Goal: Task Accomplishment & Management: Manage account settings

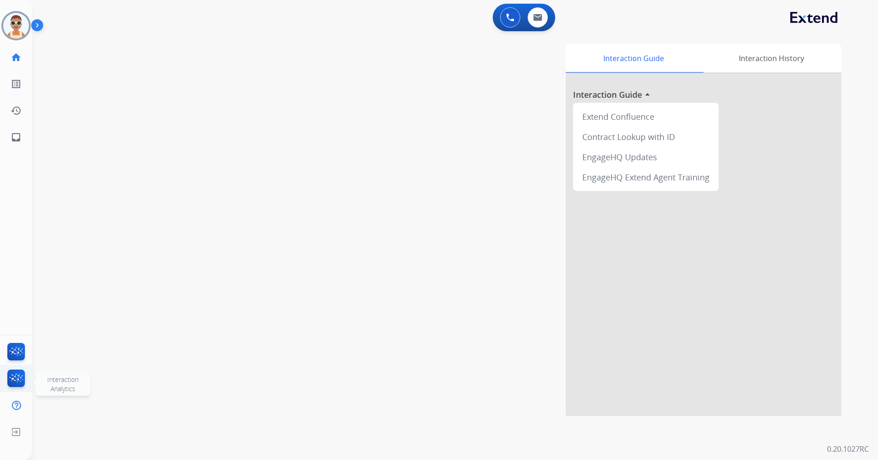
click at [20, 375] on img at bounding box center [17, 379] width 22 height 21
click at [14, 351] on img at bounding box center [17, 353] width 22 height 21
click at [16, 346] on img at bounding box center [17, 353] width 22 height 21
click at [21, 373] on img at bounding box center [17, 379] width 22 height 21
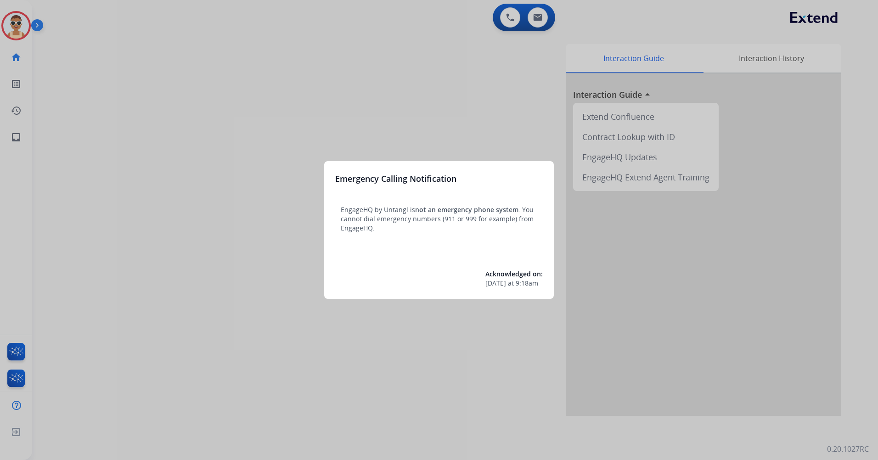
click at [254, 130] on div at bounding box center [439, 230] width 878 height 460
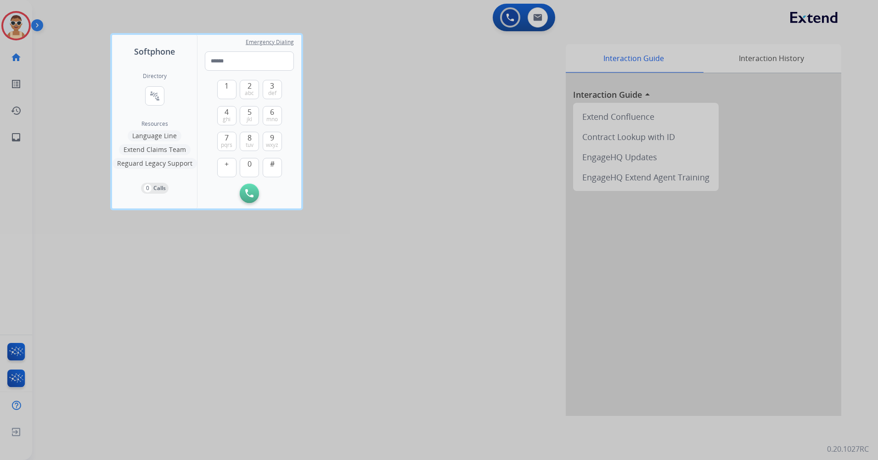
drag, startPoint x: 229, startPoint y: 387, endPoint x: 140, endPoint y: 263, distance: 152.7
click at [229, 387] on div at bounding box center [439, 230] width 878 height 460
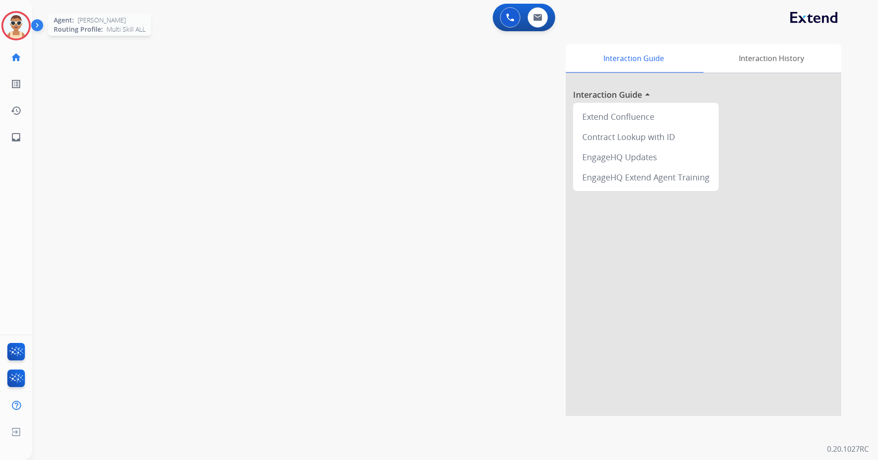
drag, startPoint x: 15, startPoint y: 29, endPoint x: 21, endPoint y: 35, distance: 8.8
click at [15, 29] on img at bounding box center [16, 26] width 26 height 26
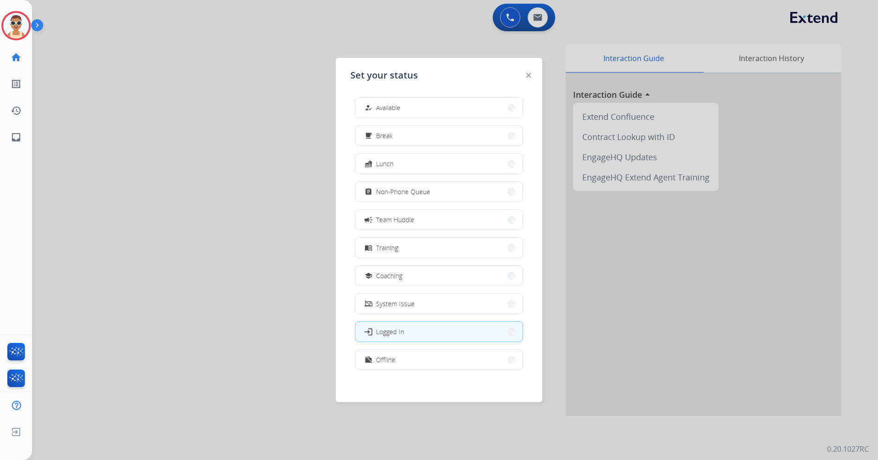
scroll to position [3, 0]
click at [416, 354] on button "work_off Offline" at bounding box center [438, 357] width 167 height 20
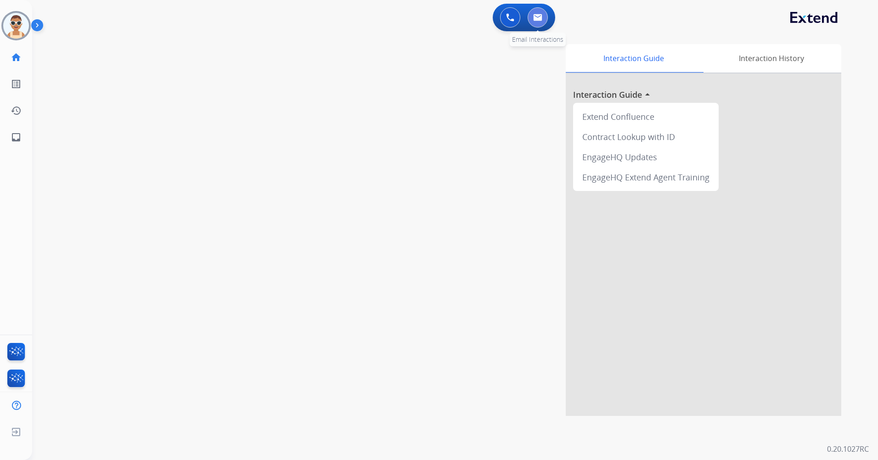
click at [540, 18] on img at bounding box center [537, 17] width 9 height 7
select select "**********"
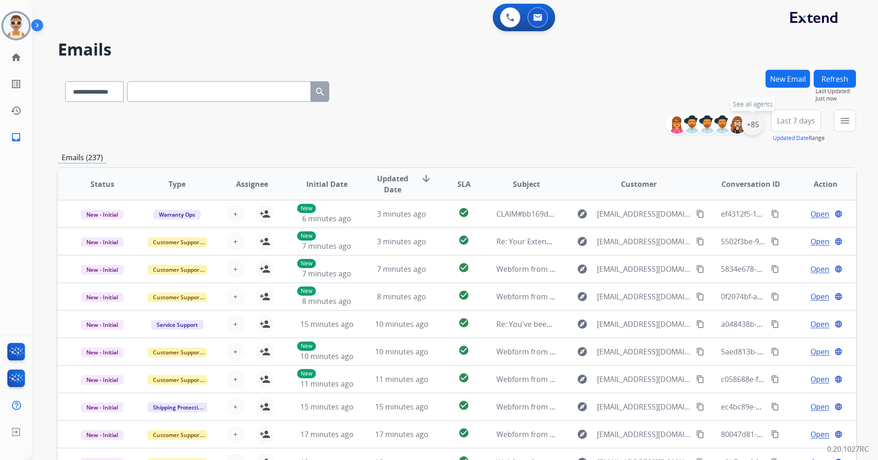
click at [756, 123] on div "+85" at bounding box center [752, 124] width 22 height 22
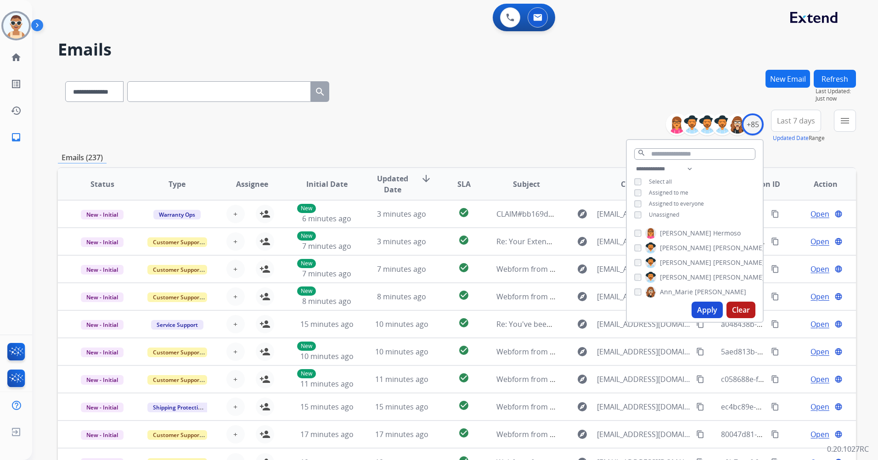
click at [672, 213] on span "Unassigned" at bounding box center [664, 215] width 30 height 8
click at [675, 189] on span "Assigned to me" at bounding box center [668, 193] width 39 height 8
click at [688, 168] on select "**********" at bounding box center [665, 168] width 63 height 11
select select "**********"
click at [634, 163] on select "**********" at bounding box center [665, 168] width 63 height 11
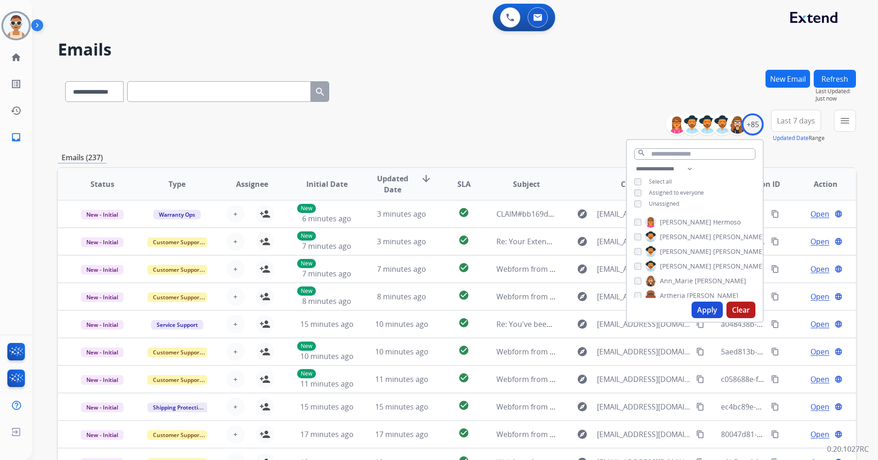
click at [688, 189] on span "Assigned to everyone" at bounding box center [676, 193] width 55 height 8
click at [702, 308] on button "Apply" at bounding box center [706, 310] width 31 height 17
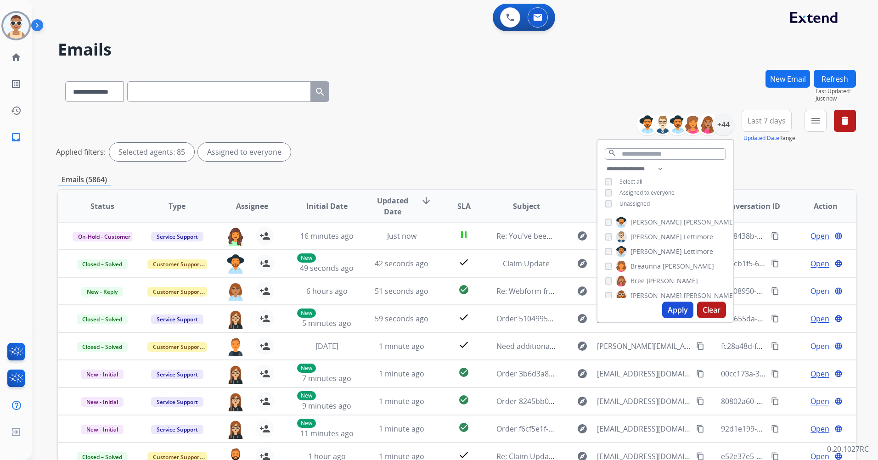
click at [680, 306] on button "Apply" at bounding box center [677, 310] width 31 height 17
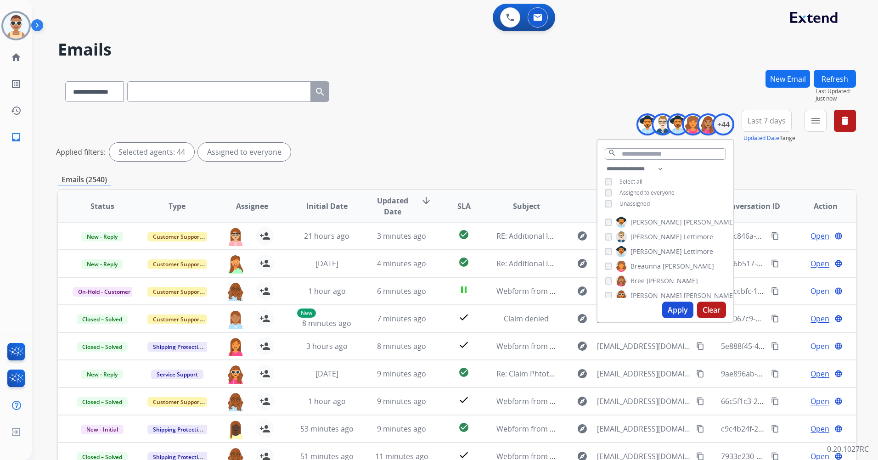
click at [759, 126] on button "Last 7 days" at bounding box center [766, 121] width 50 height 22
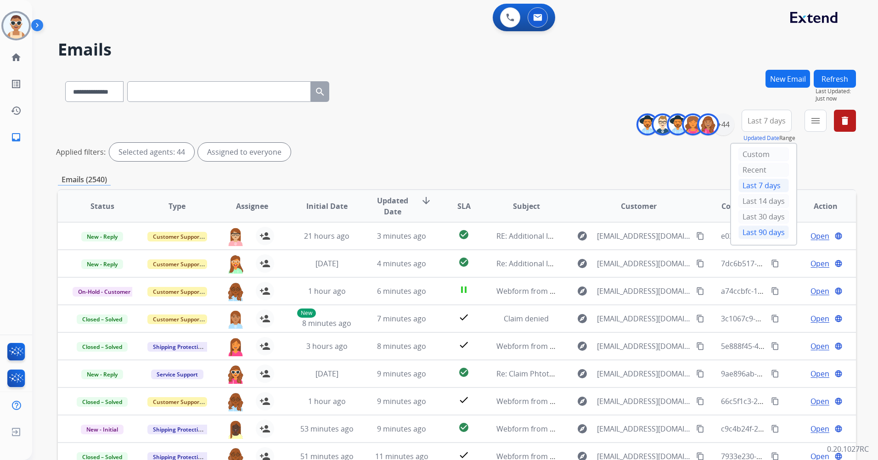
click at [754, 231] on div "Last 90 days" at bounding box center [763, 232] width 50 height 14
click at [817, 117] on mat-icon "menu" at bounding box center [815, 120] width 11 height 11
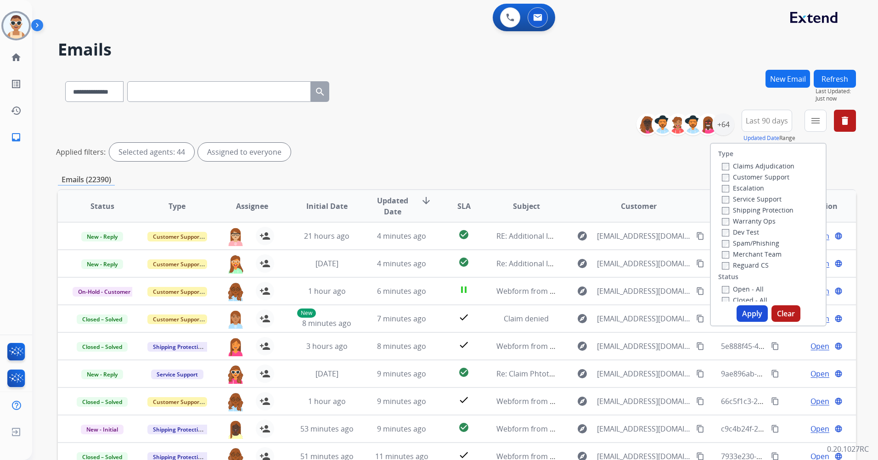
click at [781, 178] on label "Customer Support" at bounding box center [755, 177] width 67 height 9
click at [781, 207] on label "Shipping Protection" at bounding box center [758, 210] width 72 height 9
click at [750, 269] on label "Reguard CS" at bounding box center [745, 265] width 47 height 9
click at [751, 230] on label "New - Reply" at bounding box center [746, 230] width 48 height 9
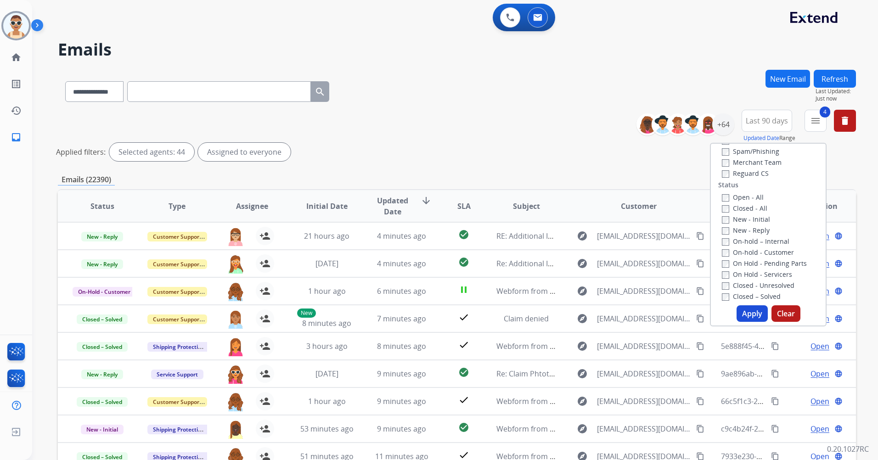
click at [747, 313] on button "Apply" at bounding box center [751, 313] width 31 height 17
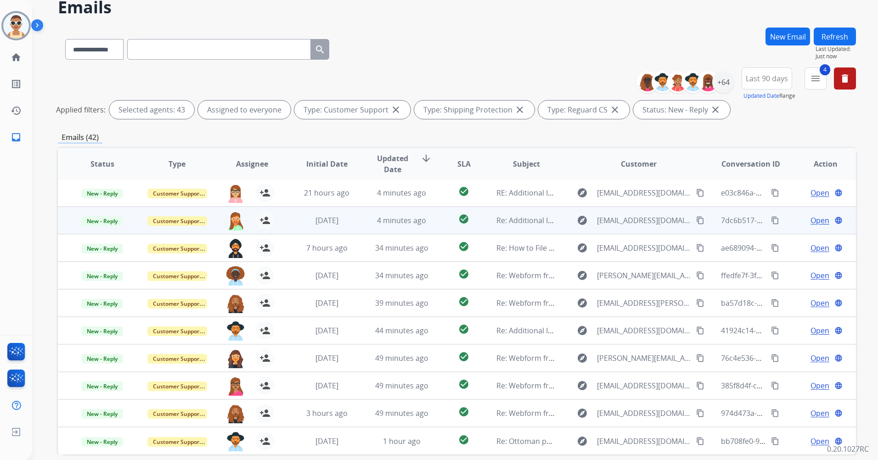
scroll to position [84, 0]
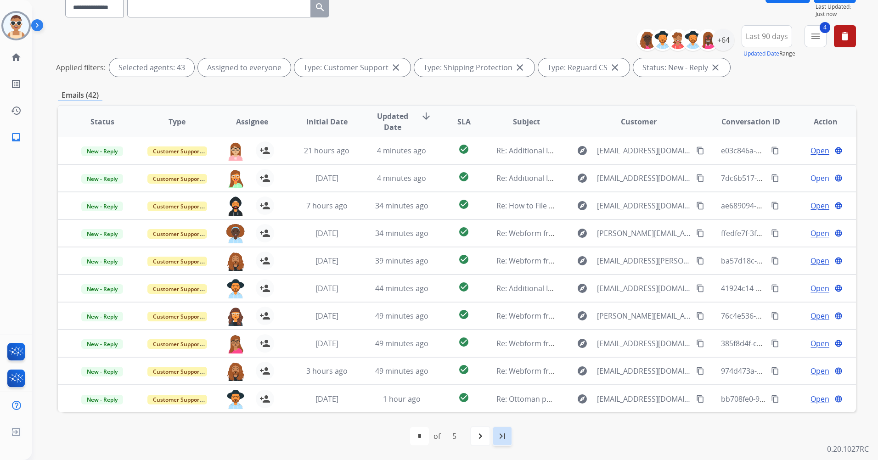
click at [498, 439] on mat-icon "last_page" at bounding box center [502, 436] width 11 height 11
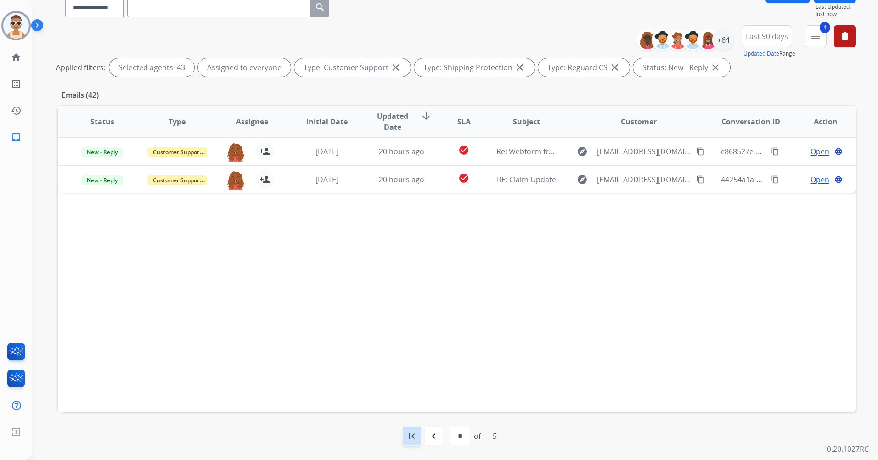
click at [406, 431] on mat-icon "first_page" at bounding box center [411, 436] width 11 height 11
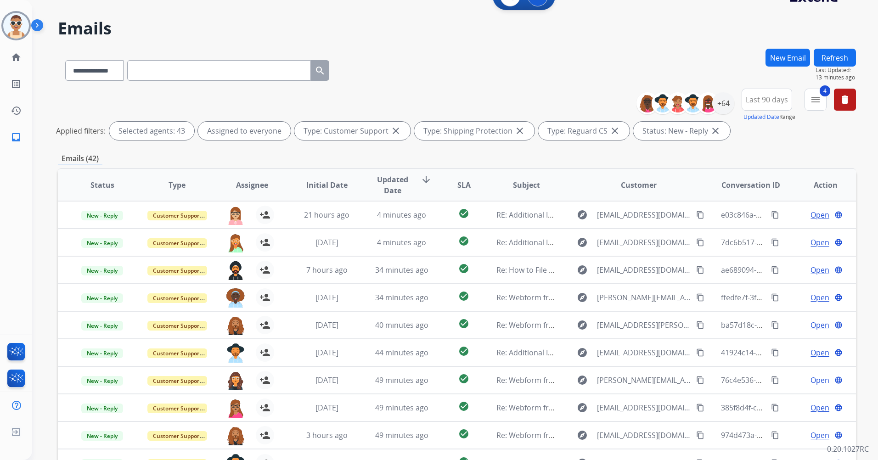
scroll to position [0, 0]
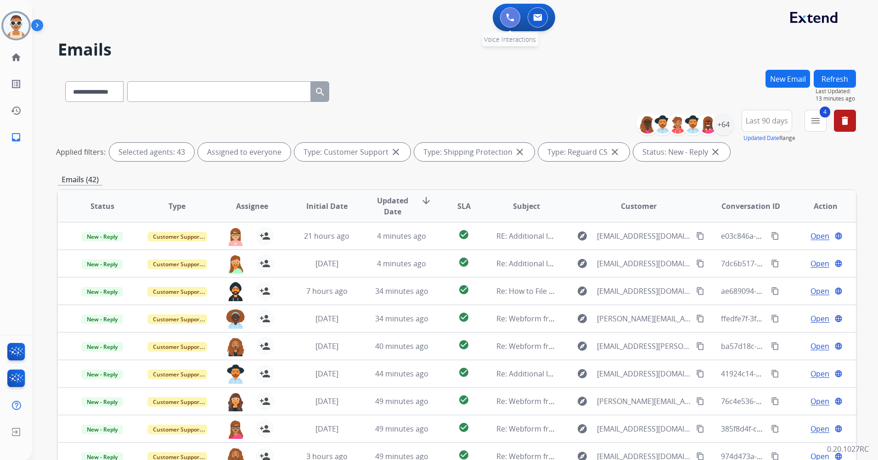
click at [510, 17] on img at bounding box center [510, 17] width 8 height 8
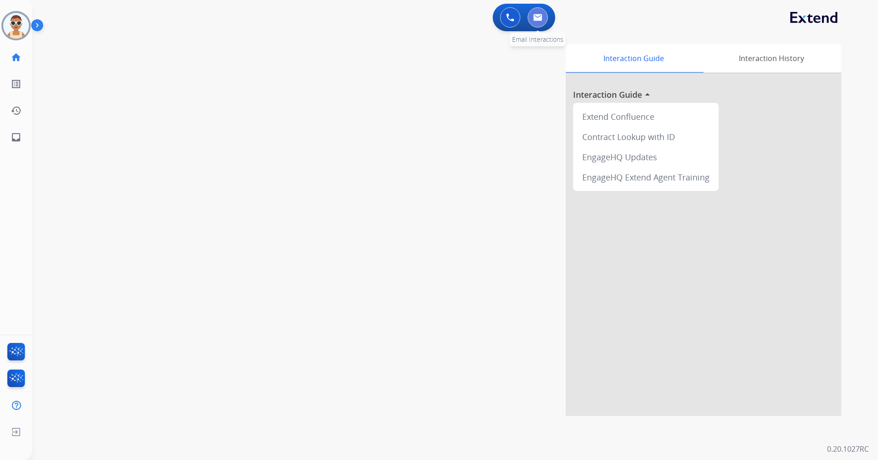
click at [545, 18] on button at bounding box center [537, 17] width 20 height 20
select select "**********"
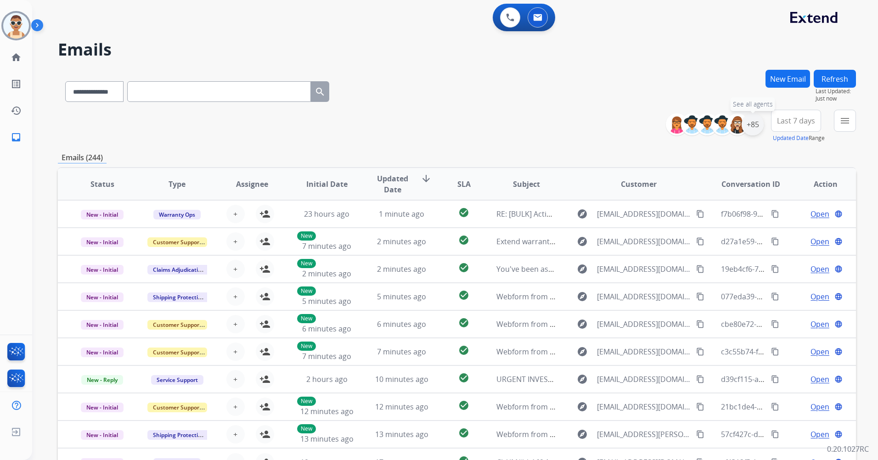
click at [751, 124] on div "+85" at bounding box center [752, 124] width 22 height 22
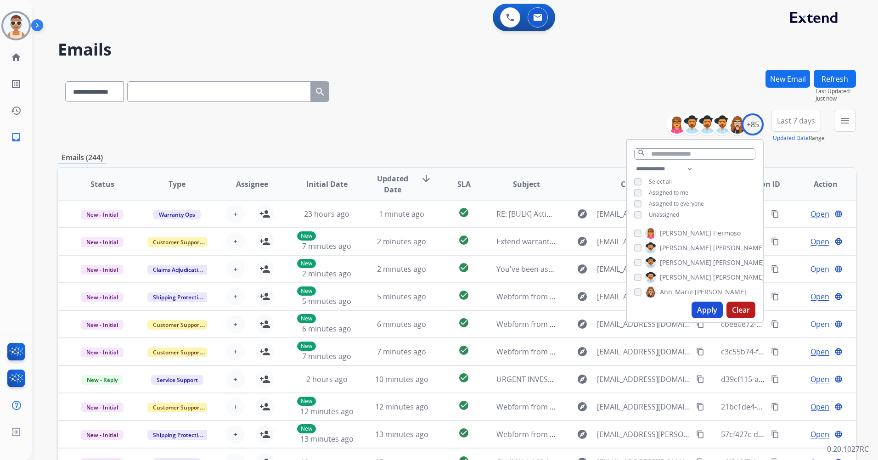
click at [672, 194] on span "Assigned to me" at bounding box center [668, 193] width 39 height 8
click at [702, 308] on button "Apply" at bounding box center [706, 310] width 31 height 17
click at [801, 127] on button "Last 7 days" at bounding box center [796, 121] width 50 height 22
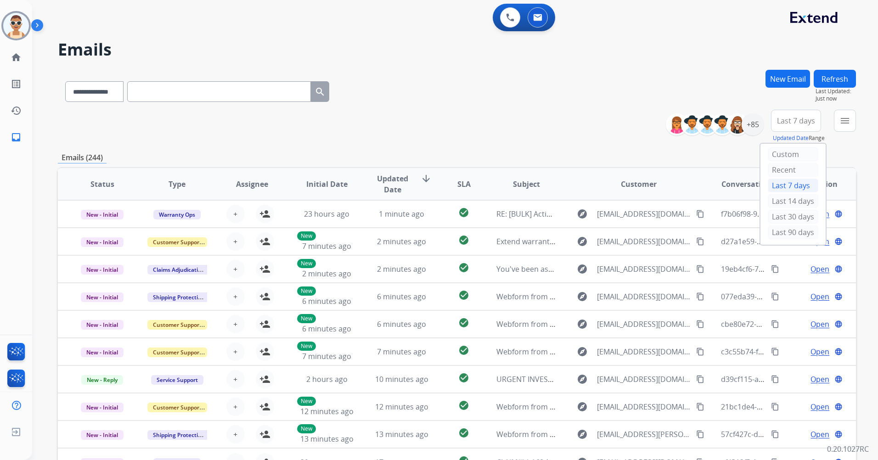
drag, startPoint x: 787, startPoint y: 230, endPoint x: 534, endPoint y: 176, distance: 258.2
click at [785, 230] on div "Last 90 days" at bounding box center [792, 232] width 50 height 14
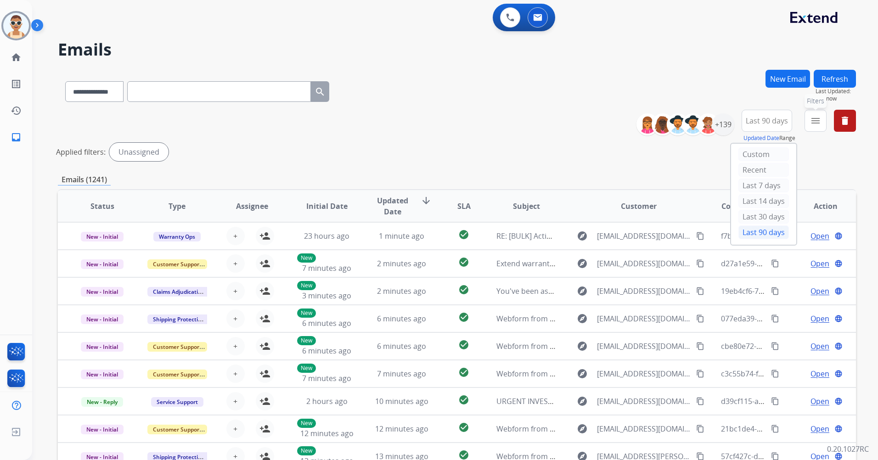
click at [821, 122] on button "menu Filters" at bounding box center [815, 121] width 22 height 22
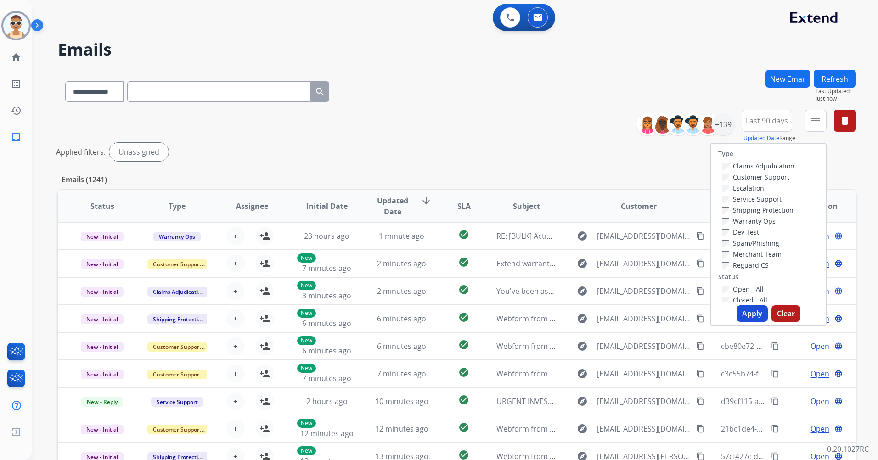
click at [780, 174] on label "Customer Support" at bounding box center [755, 177] width 67 height 9
click at [774, 208] on label "Shipping Protection" at bounding box center [758, 210] width 72 height 9
click at [755, 264] on label "Reguard CS" at bounding box center [745, 265] width 47 height 9
click at [744, 288] on label "Open - All" at bounding box center [743, 289] width 42 height 9
click at [747, 317] on button "Apply" at bounding box center [751, 313] width 31 height 17
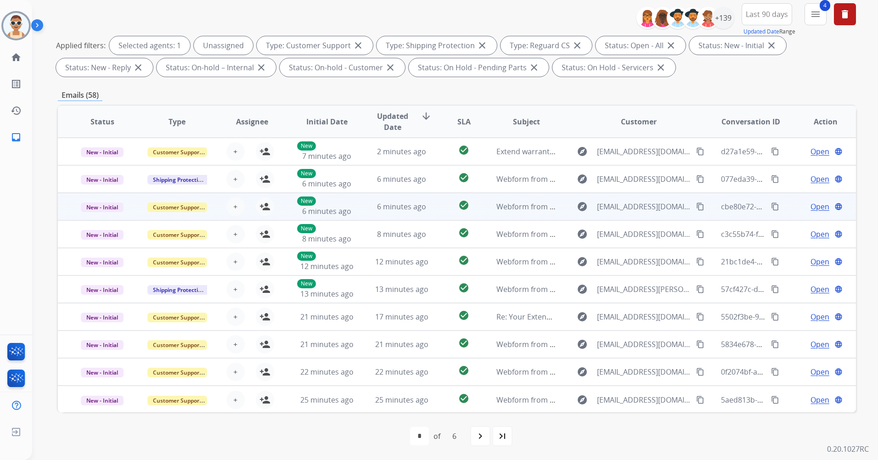
scroll to position [1, 0]
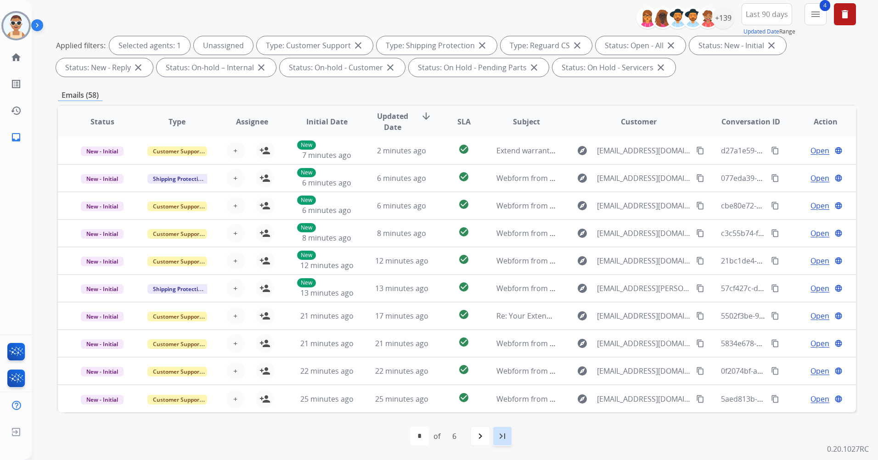
click at [497, 434] on mat-icon "last_page" at bounding box center [502, 436] width 11 height 11
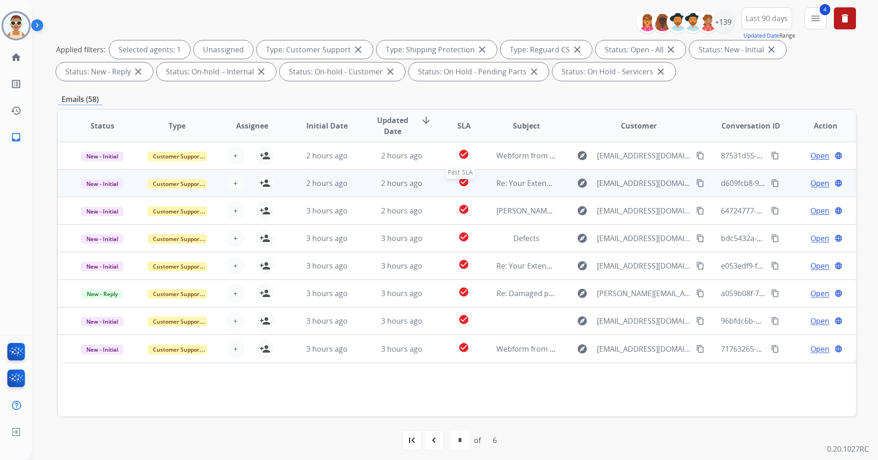
scroll to position [106, 0]
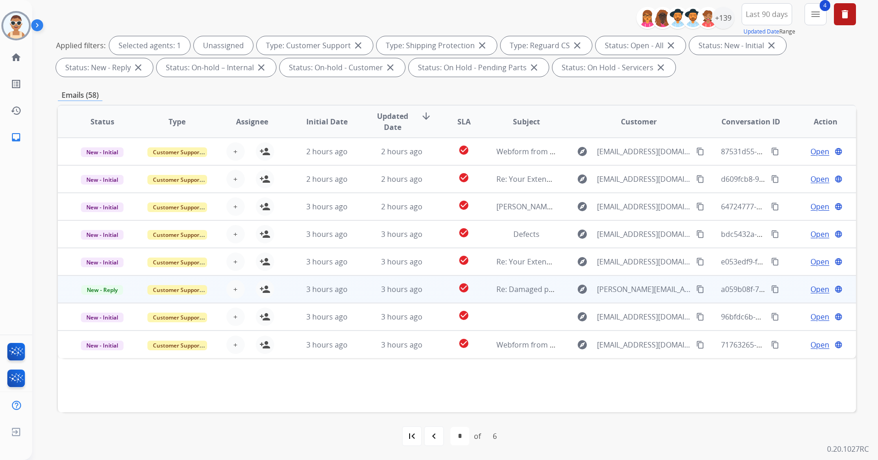
click at [812, 287] on span "Open" at bounding box center [819, 289] width 19 height 11
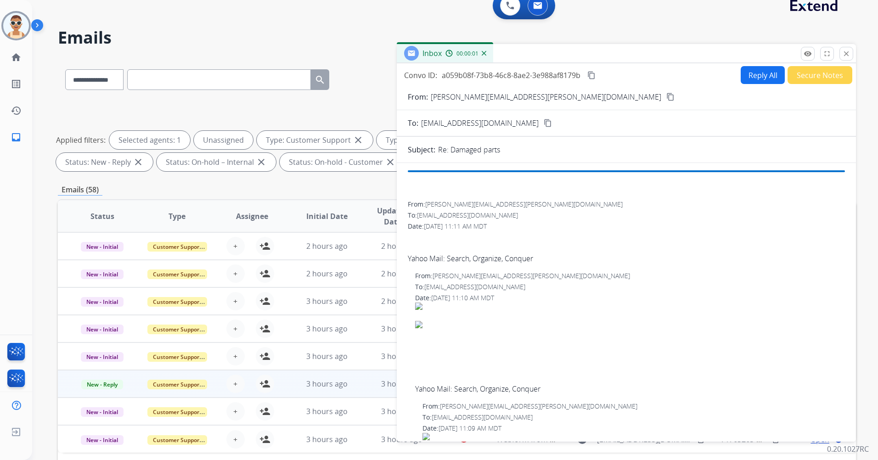
scroll to position [0, 0]
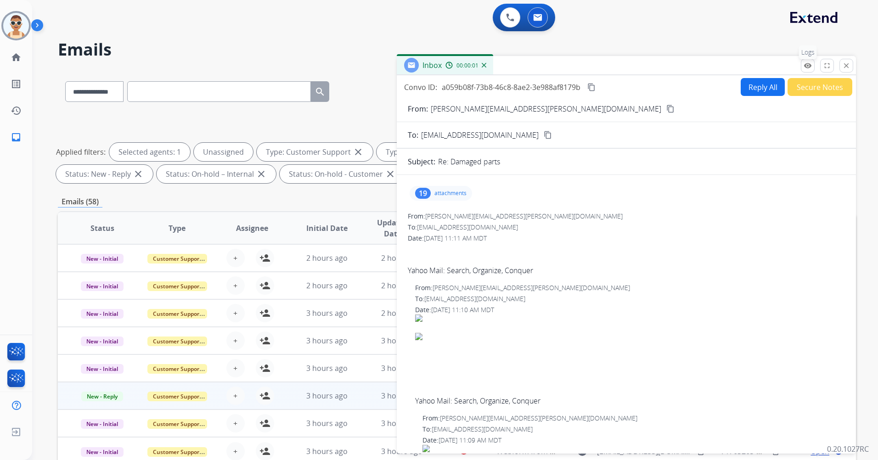
click at [806, 68] on mat-icon "remove_red_eye" at bounding box center [807, 66] width 8 height 8
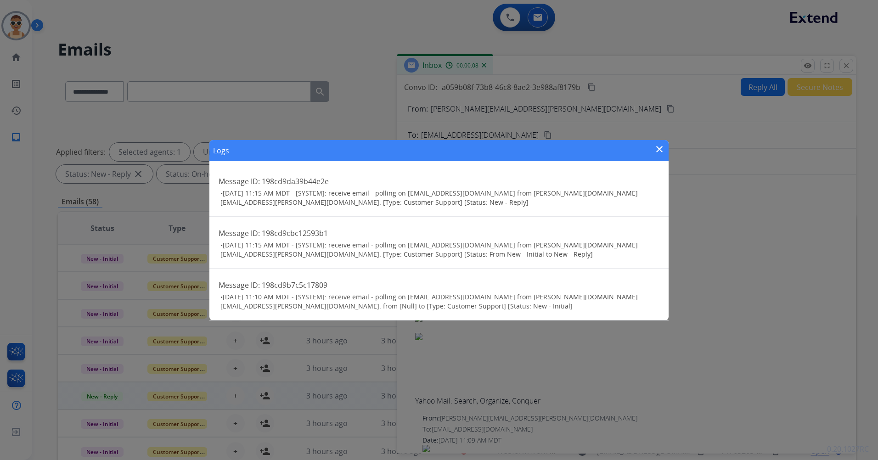
click at [660, 148] on mat-icon "close" at bounding box center [659, 149] width 11 height 11
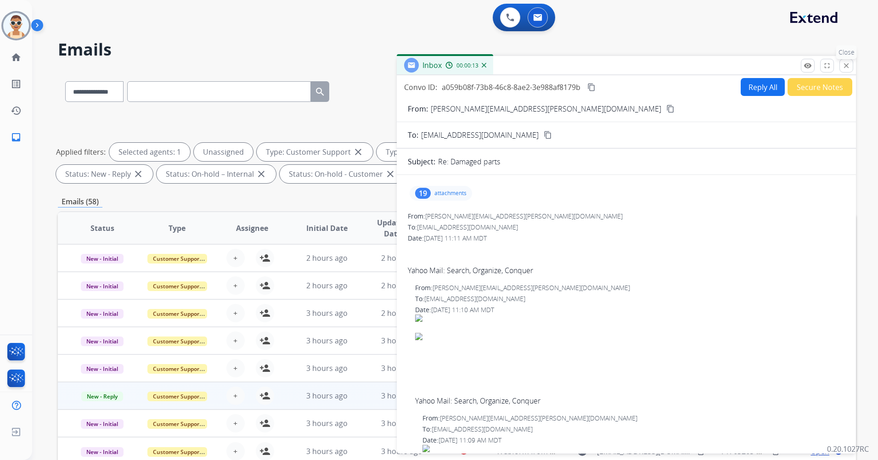
click at [844, 68] on mat-icon "close" at bounding box center [846, 66] width 8 height 8
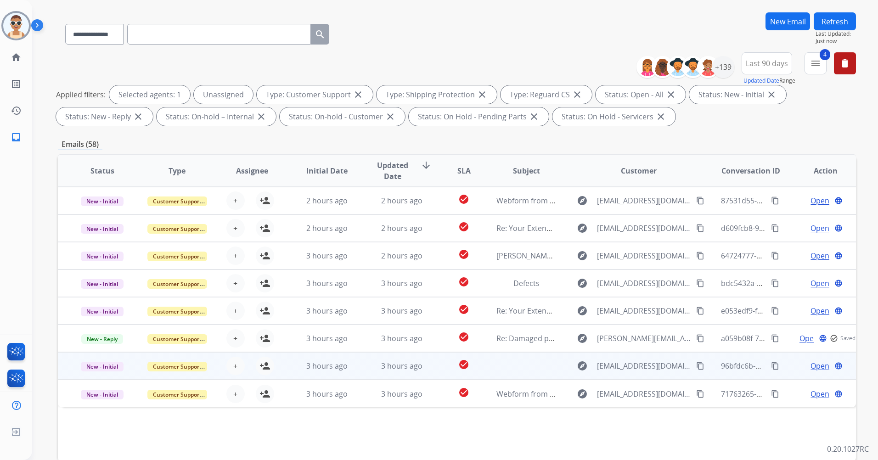
scroll to position [106, 0]
